Goal: Navigation & Orientation: Find specific page/section

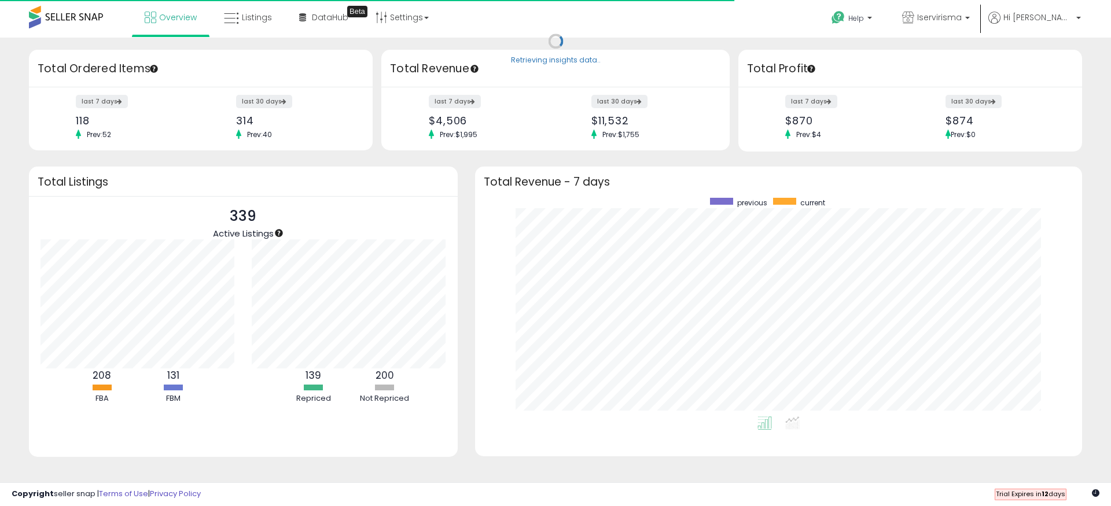
scroll to position [219, 584]
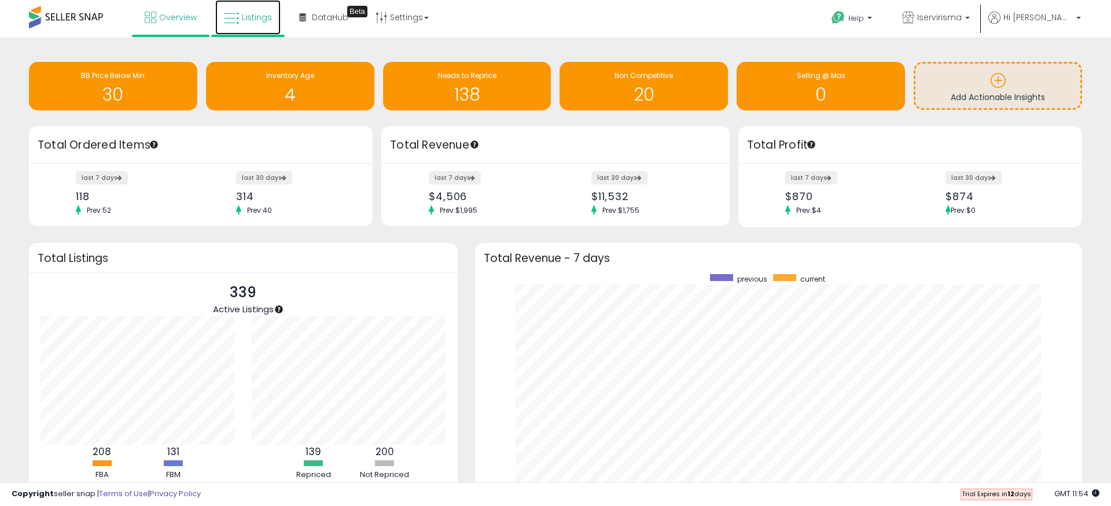
click at [261, 19] on span "Listings" at bounding box center [257, 18] width 30 height 12
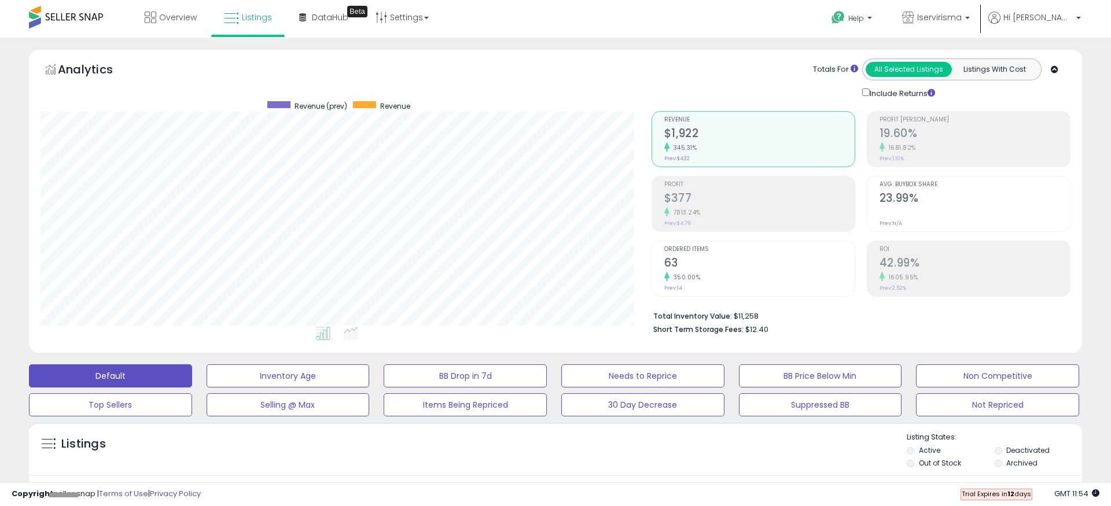
scroll to position [237, 611]
click at [967, 406] on button "Not Repriced" at bounding box center [997, 404] width 163 height 23
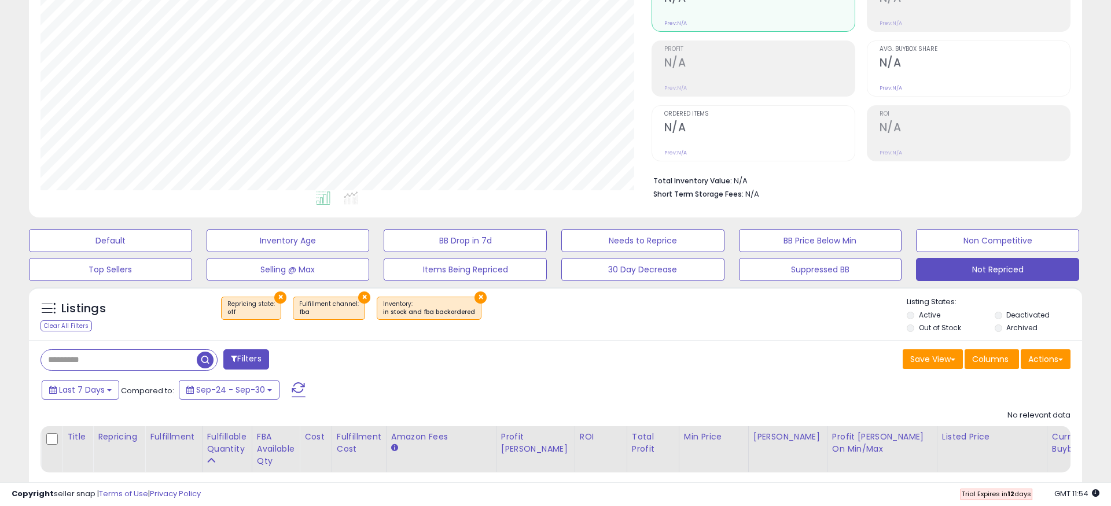
scroll to position [0, 0]
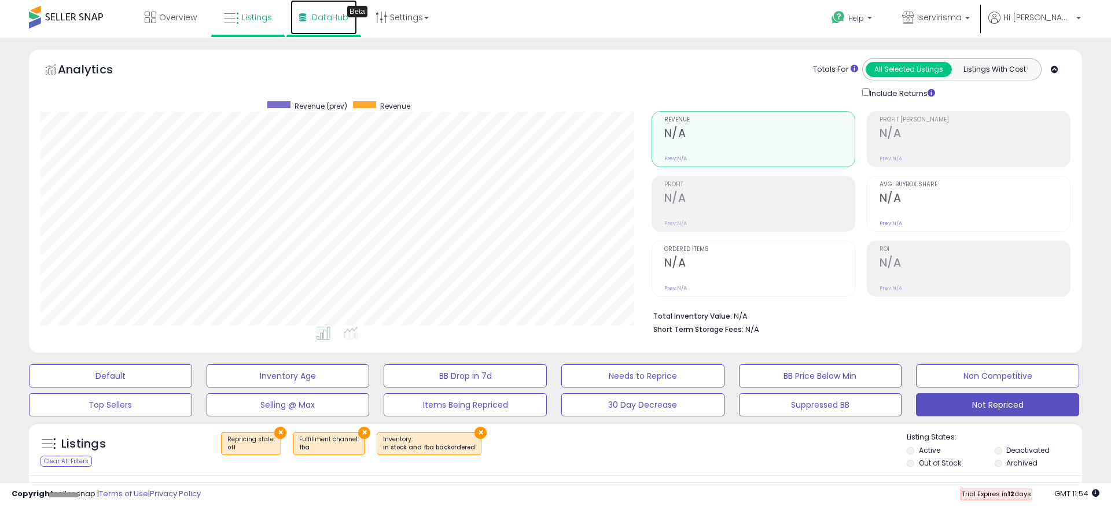
click at [321, 27] on link "DataHub Beta" at bounding box center [323, 17] width 67 height 35
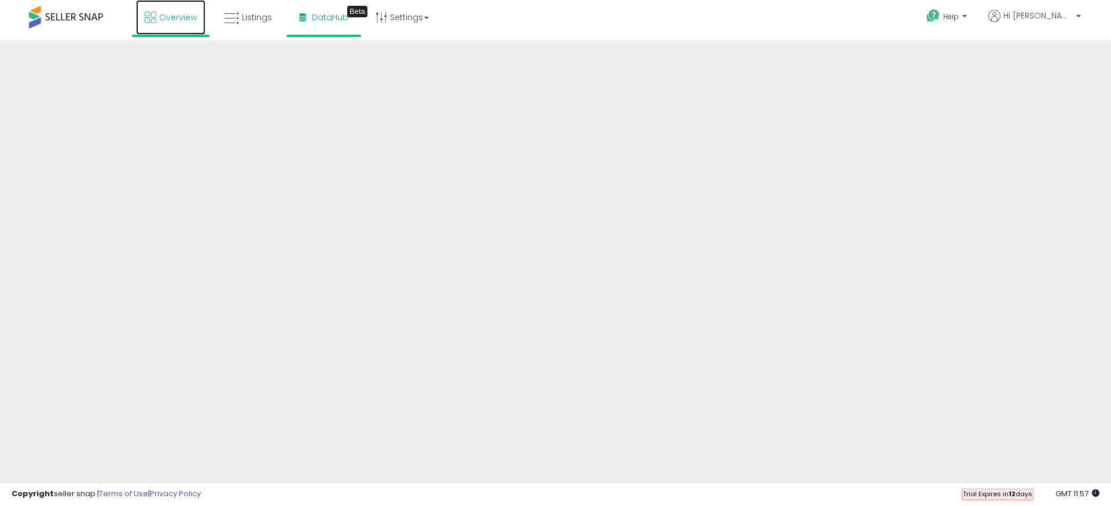
click at [168, 13] on span "Overview" at bounding box center [178, 18] width 38 height 12
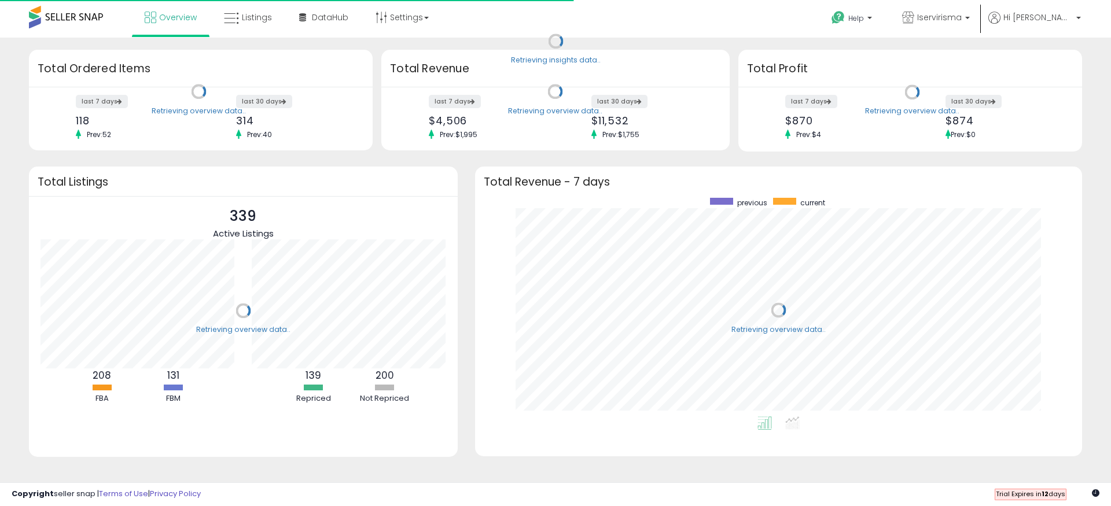
scroll to position [219, 584]
